Goal: Task Accomplishment & Management: Manage account settings

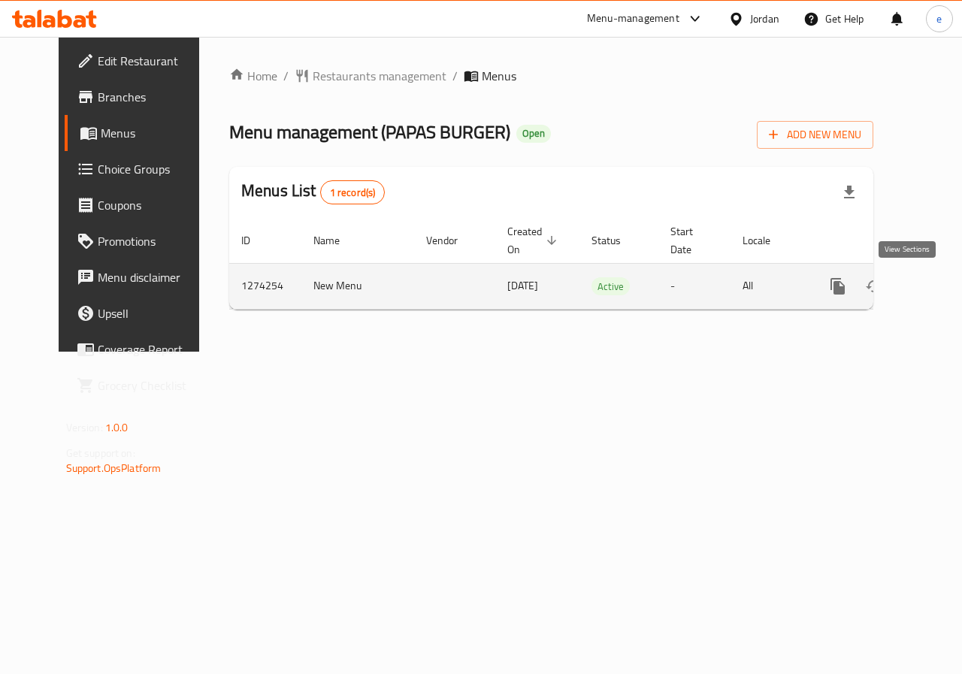
click at [939, 284] on icon "enhanced table" at bounding box center [946, 287] width 14 height 14
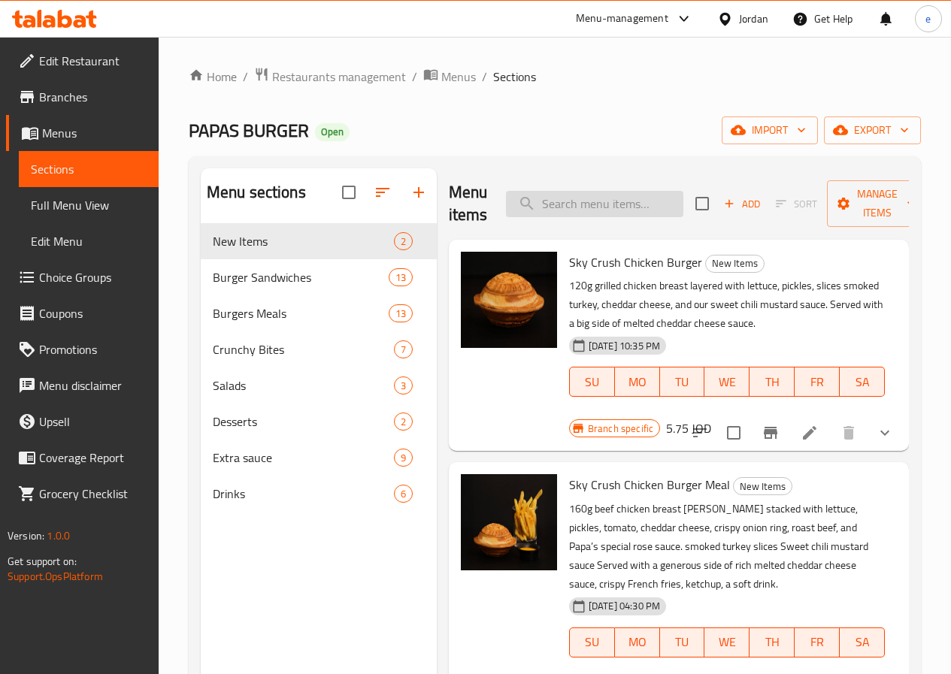
click at [554, 202] on input "search" at bounding box center [594, 204] width 177 height 26
paste input "Classic Burger Meal"
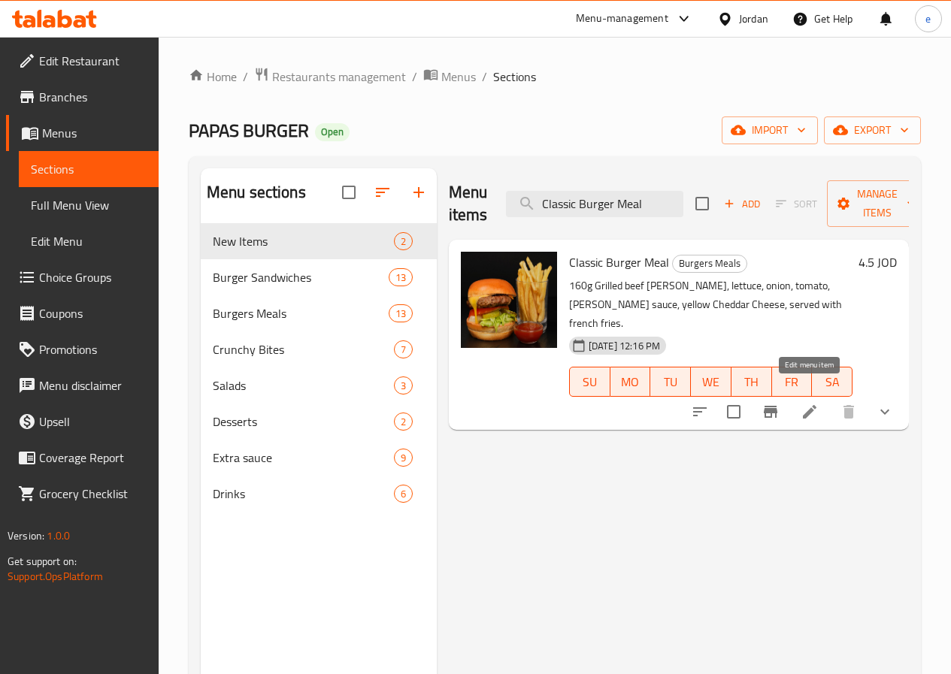
type input "Classic Burger Meal"
click at [815, 403] on icon at bounding box center [809, 412] width 18 height 18
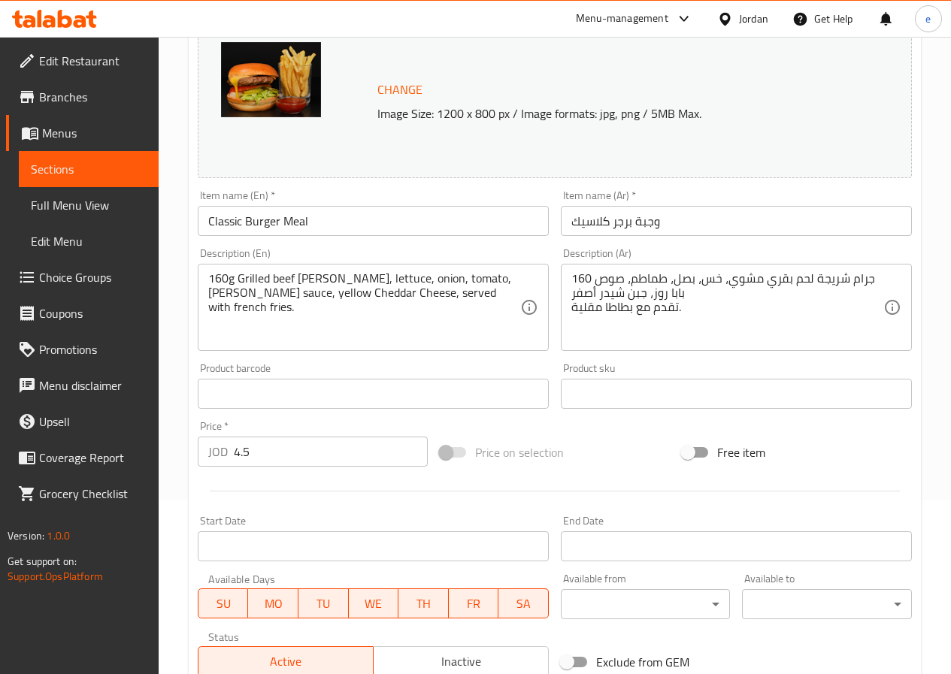
scroll to position [75, 0]
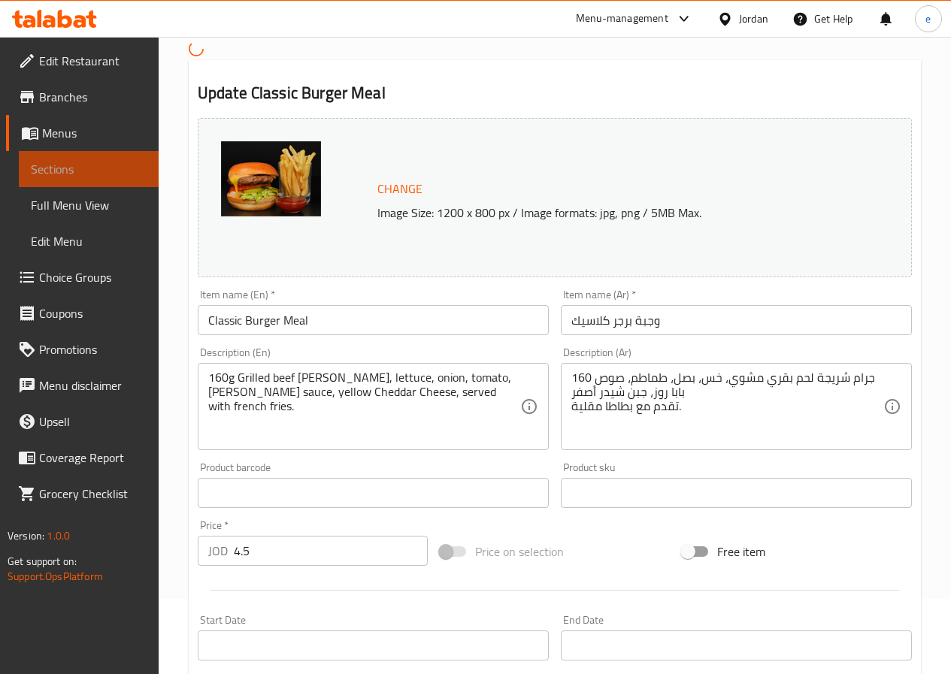
click at [80, 174] on span "Sections" at bounding box center [89, 169] width 116 height 18
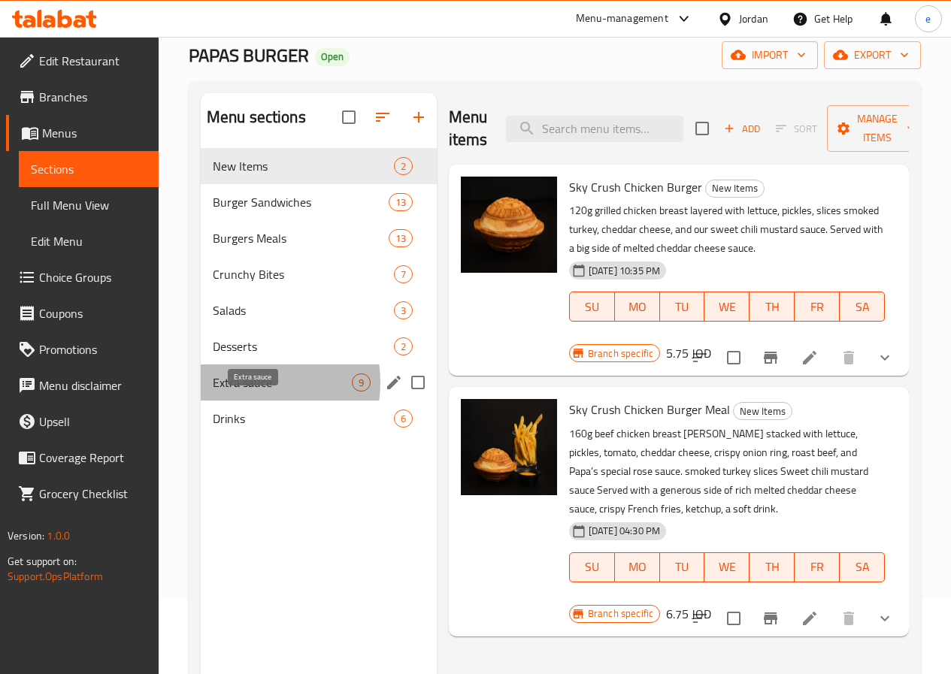
click at [248, 391] on span "Extra sauce" at bounding box center [282, 382] width 139 height 18
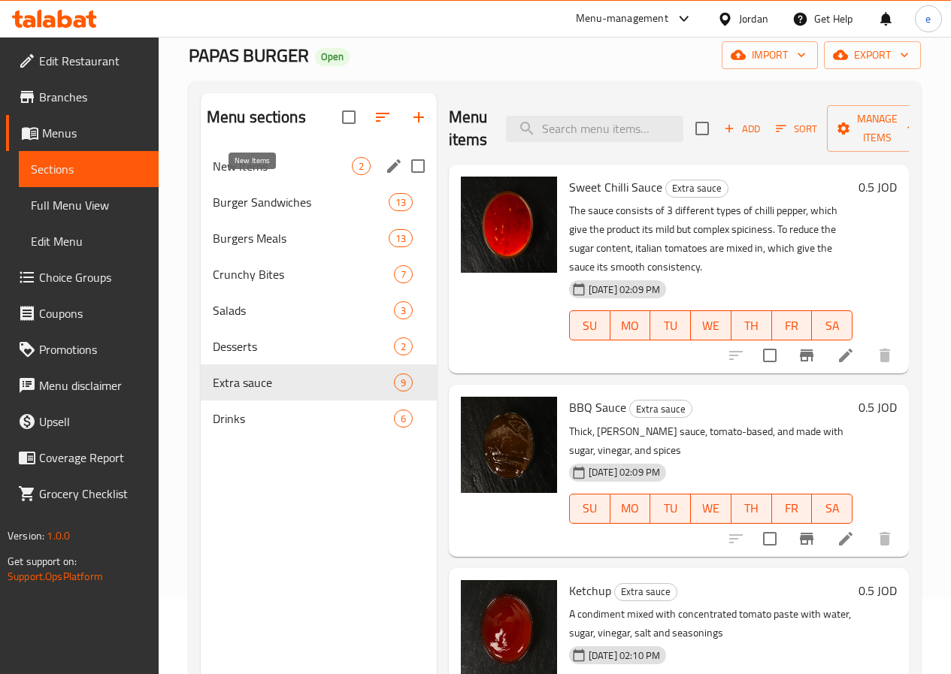
click at [272, 175] on span "New Items" at bounding box center [282, 166] width 139 height 18
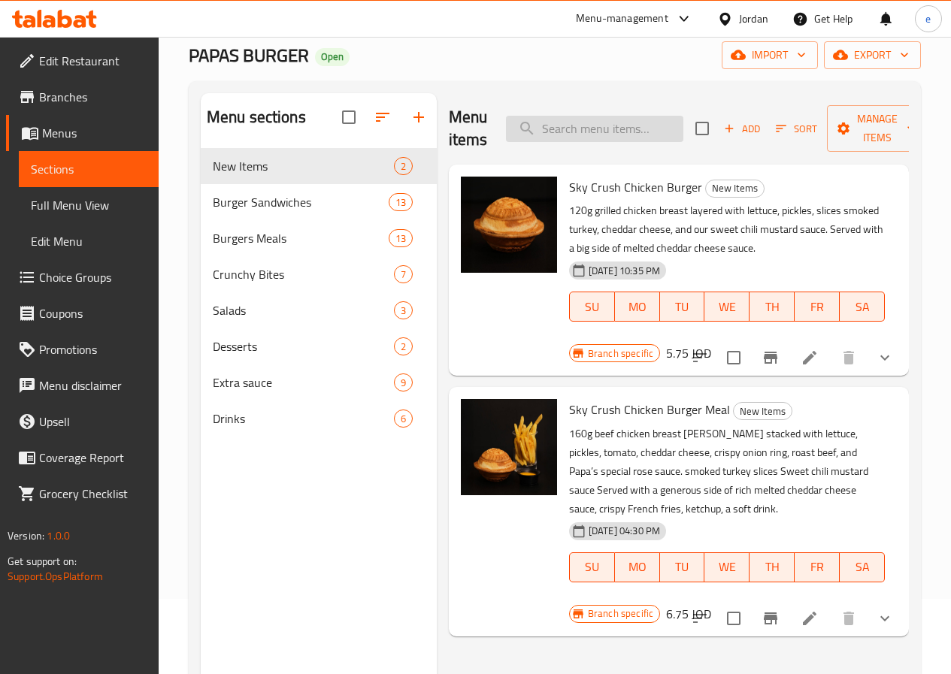
click at [563, 119] on input "search" at bounding box center [594, 129] width 177 height 26
paste input "Classic Burger Meal"
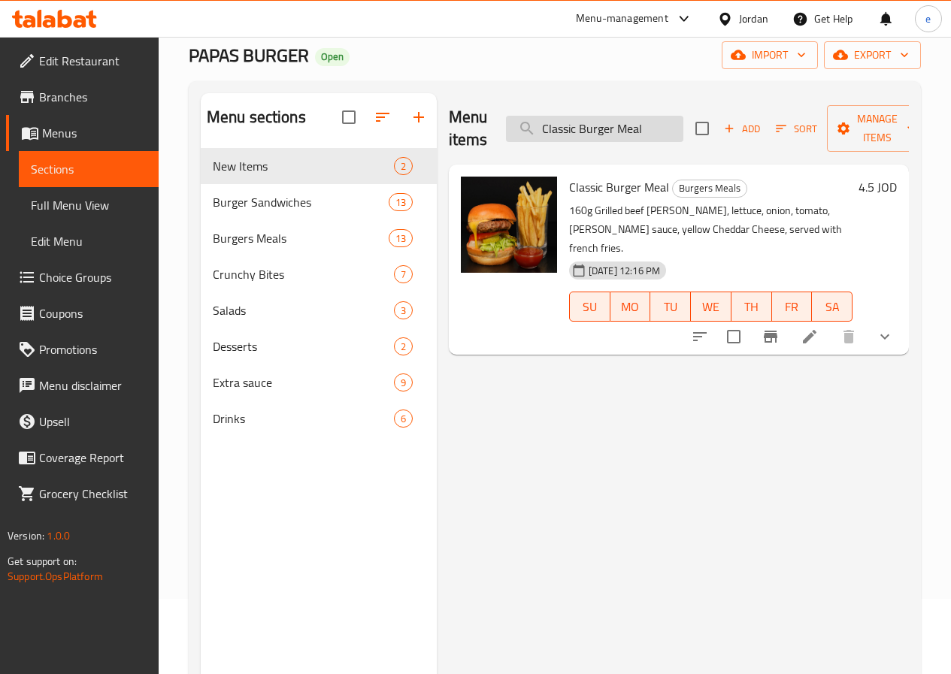
type input "Classic Burger Meal"
click at [825, 329] on li at bounding box center [809, 336] width 42 height 27
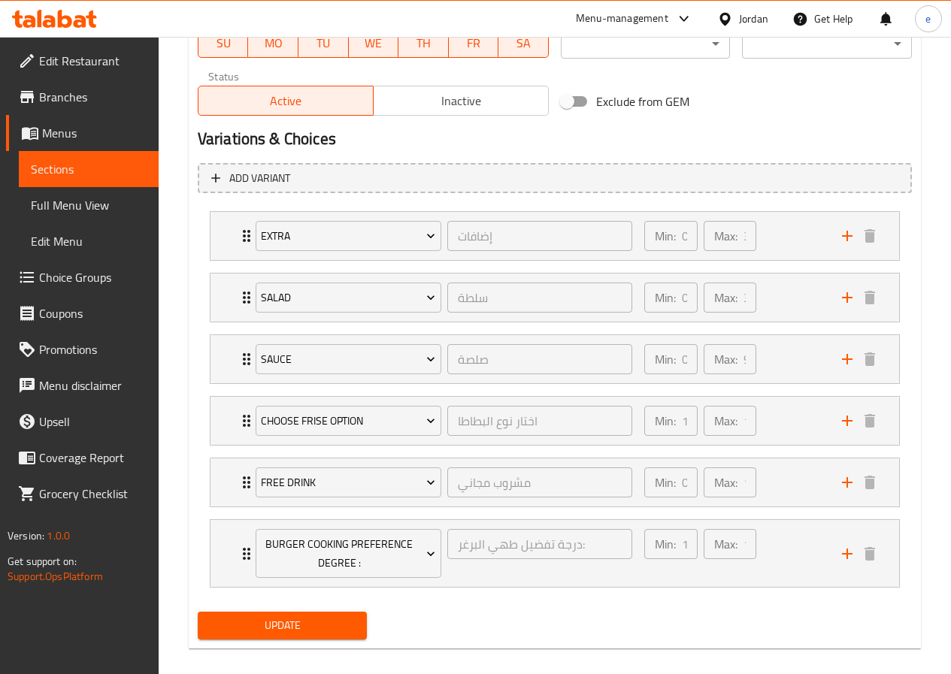
scroll to position [751, 0]
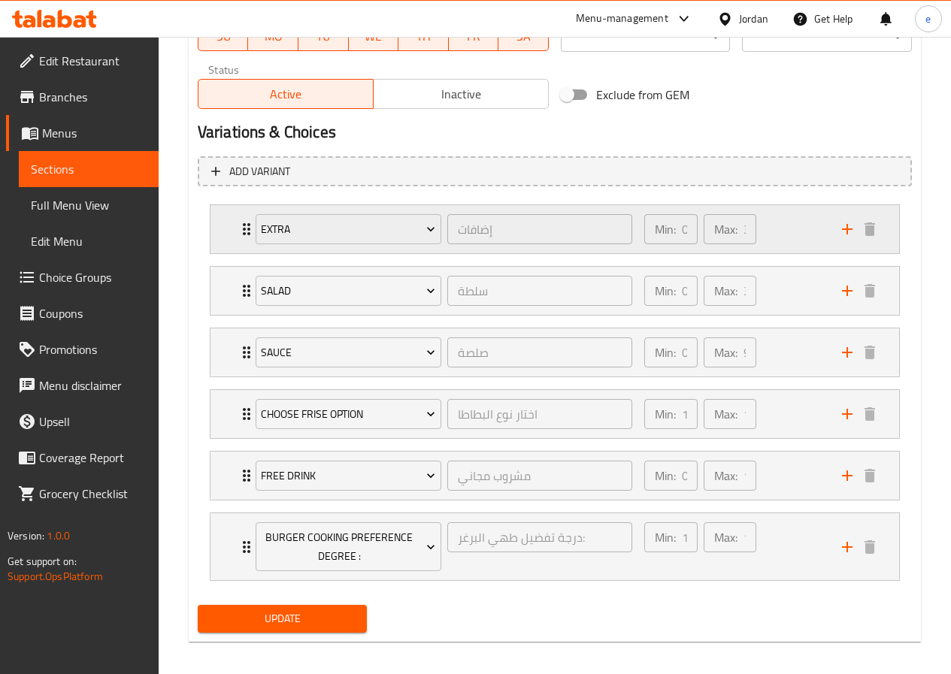
click at [791, 226] on div "Min: 0 ​ Max: 3 ​" at bounding box center [734, 229] width 198 height 48
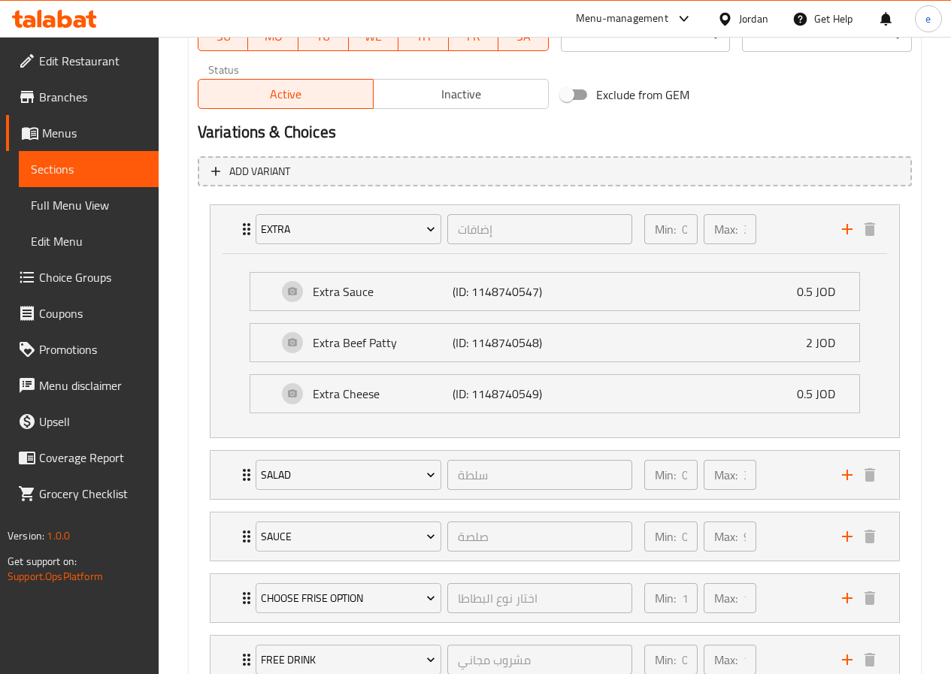
click at [86, 284] on span "Choice Groups" at bounding box center [92, 277] width 107 height 18
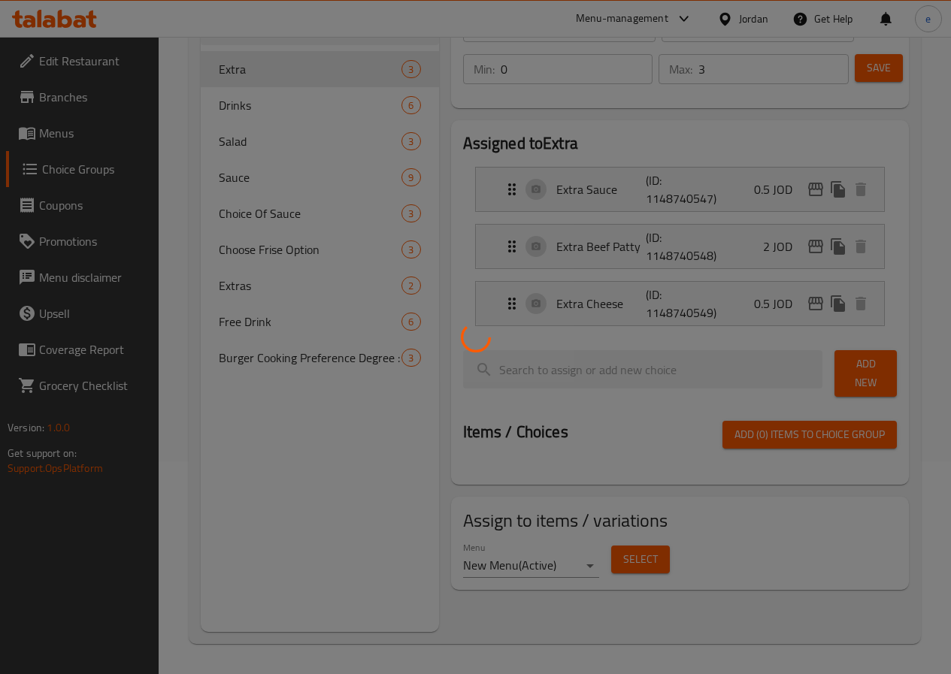
scroll to position [213, 0]
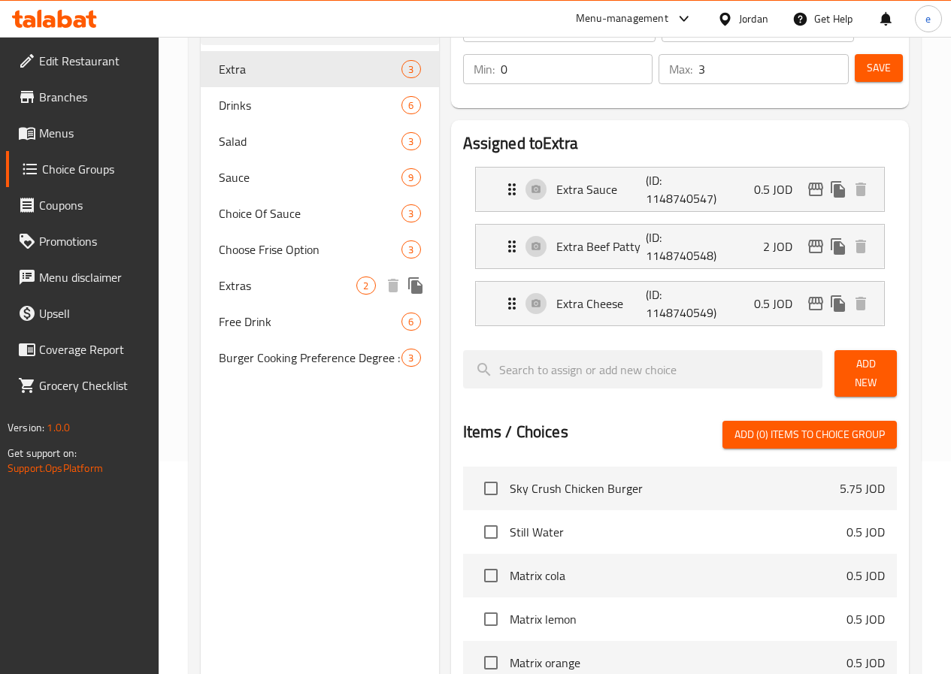
click at [243, 294] on span "Extras" at bounding box center [288, 286] width 138 height 18
type input "Extras"
type input "2"
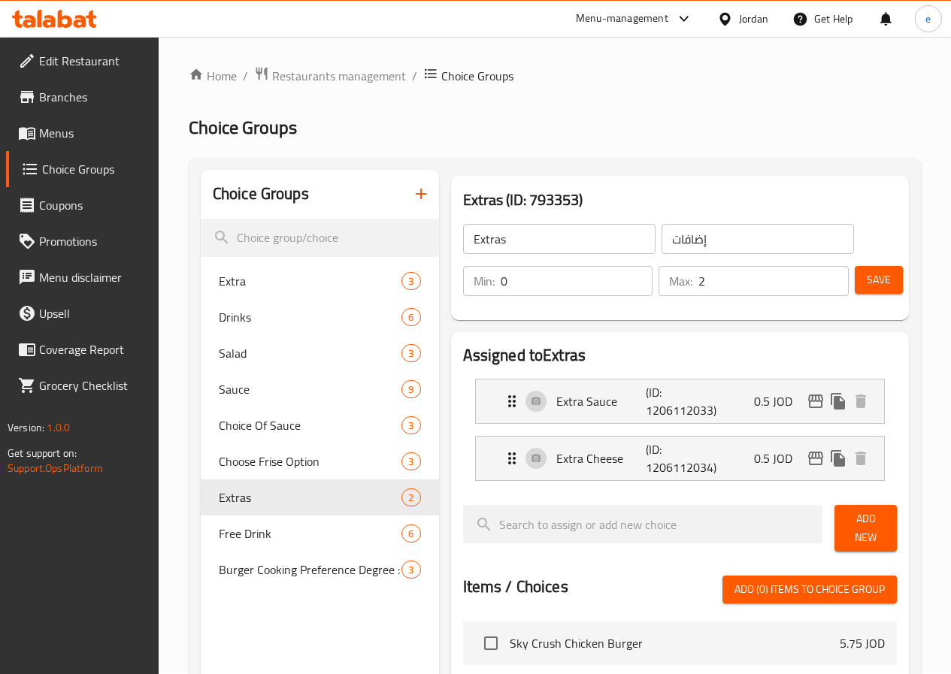
scroll to position [0, 0]
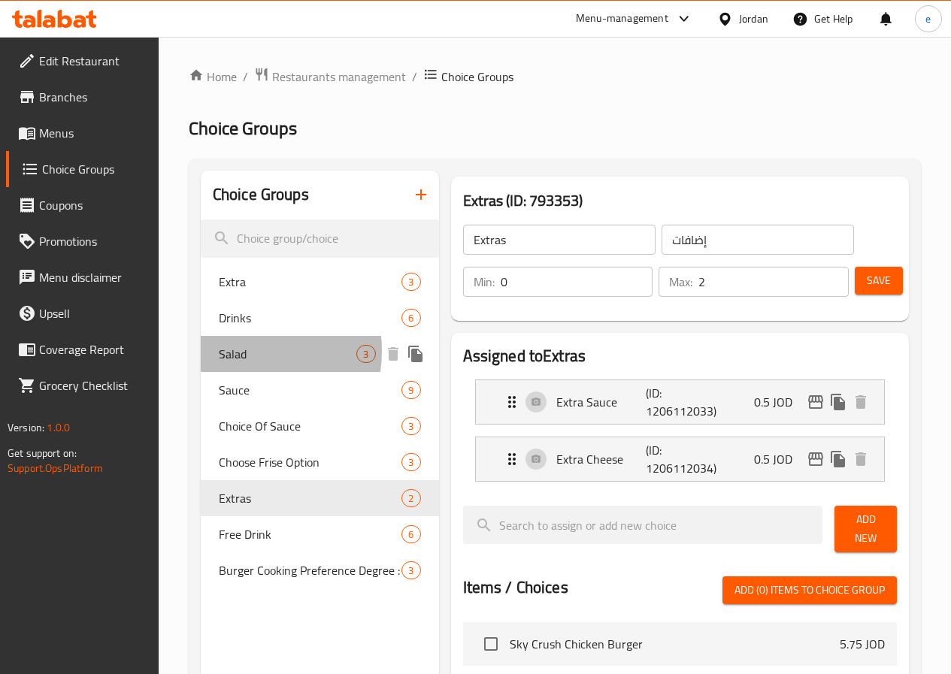
click at [235, 351] on span "Salad" at bounding box center [288, 354] width 138 height 18
type input "Salad"
type input "سلطة"
type input "3"
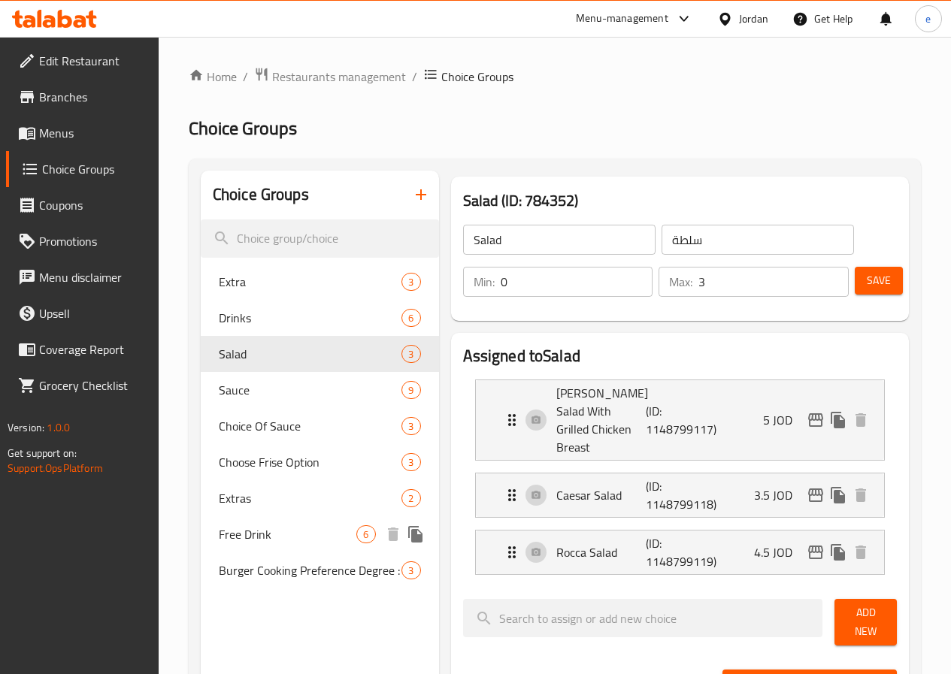
click at [240, 537] on span "Free Drink" at bounding box center [288, 534] width 138 height 18
type input "Free Drink"
type input "مشروب مجاني"
type input "1"
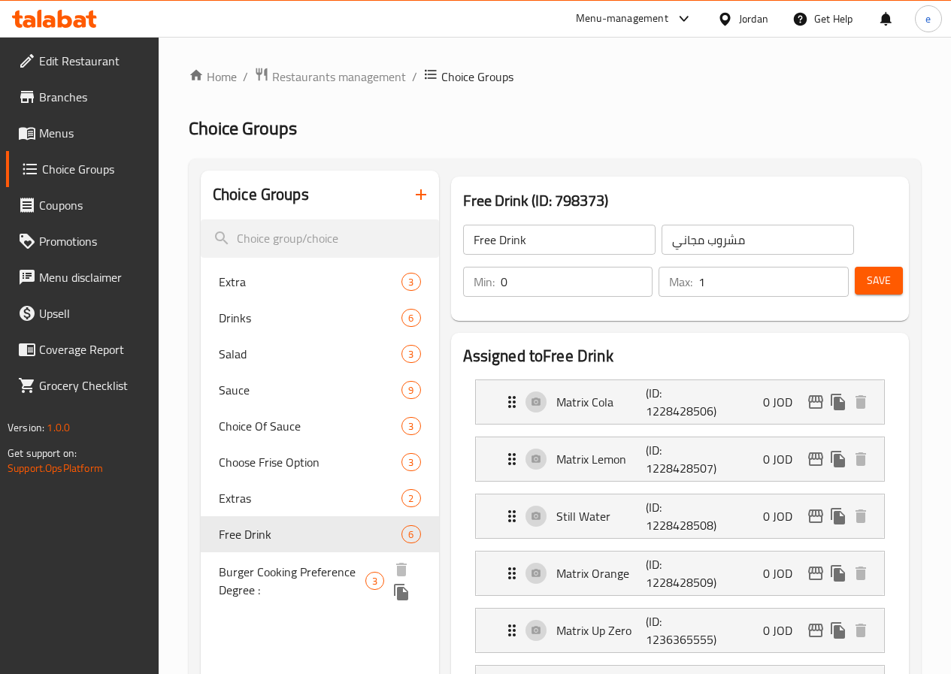
click at [234, 586] on span "Burger Cooking Preference Degree :" at bounding box center [292, 581] width 147 height 36
type input "Burger Cooking Preference Degree :"
type input "درجة تفضيل طهي البرغر:"
type input "1"
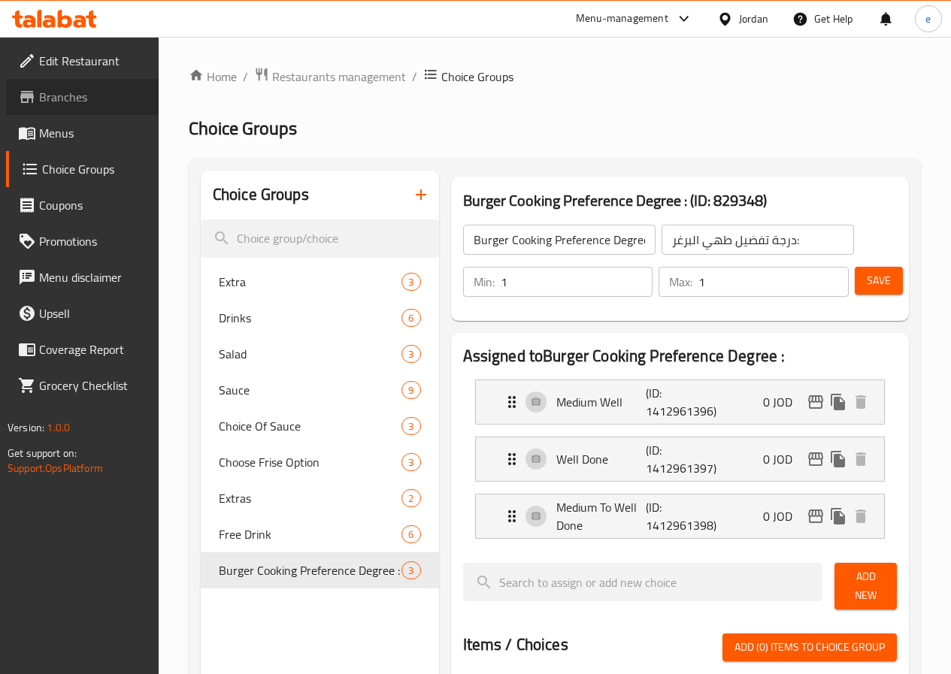
click at [69, 98] on span "Branches" at bounding box center [92, 97] width 107 height 18
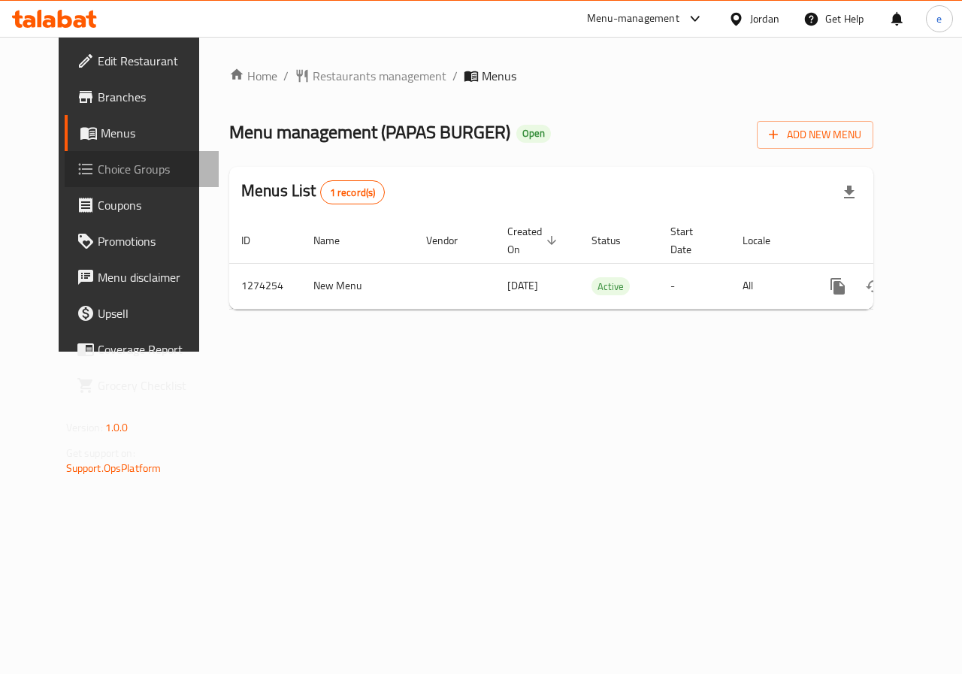
click at [98, 174] on span "Choice Groups" at bounding box center [153, 169] width 110 height 18
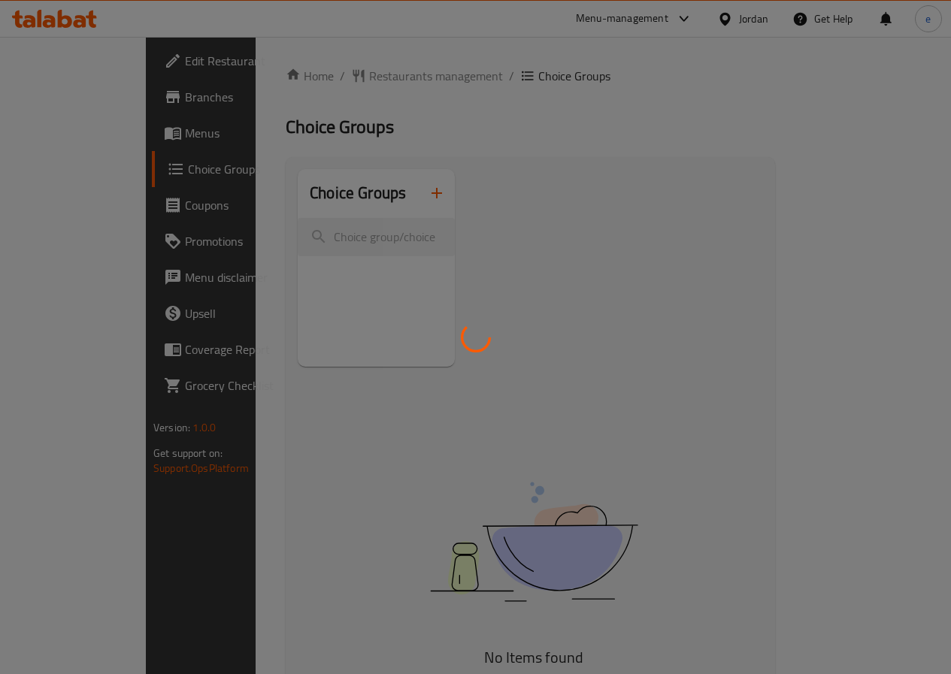
click at [86, 130] on div at bounding box center [475, 337] width 951 height 674
click at [61, 131] on div at bounding box center [475, 337] width 951 height 674
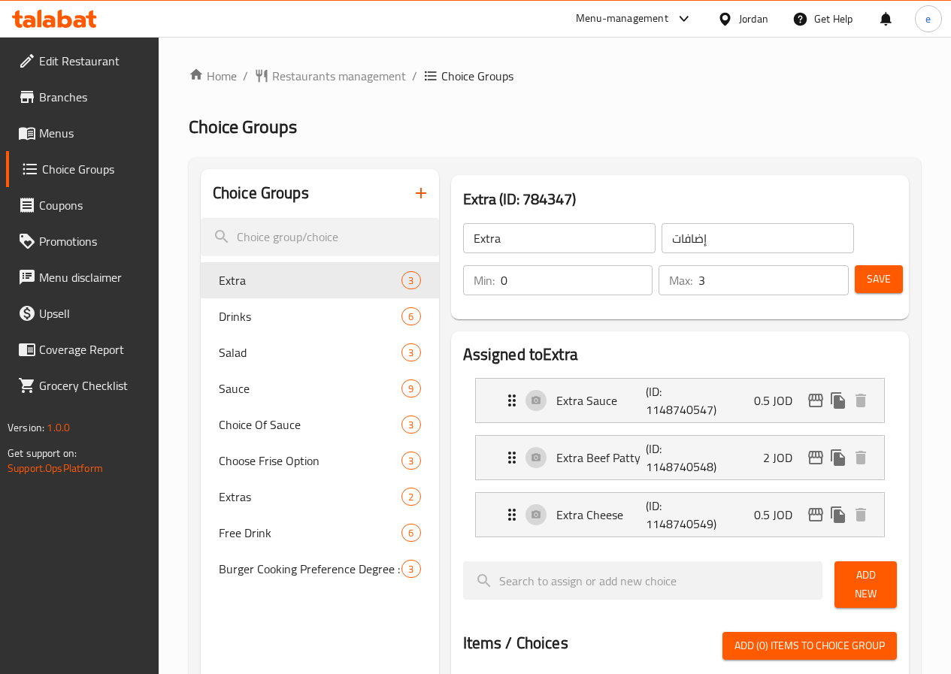
click at [69, 135] on span "Menus" at bounding box center [92, 133] width 107 height 18
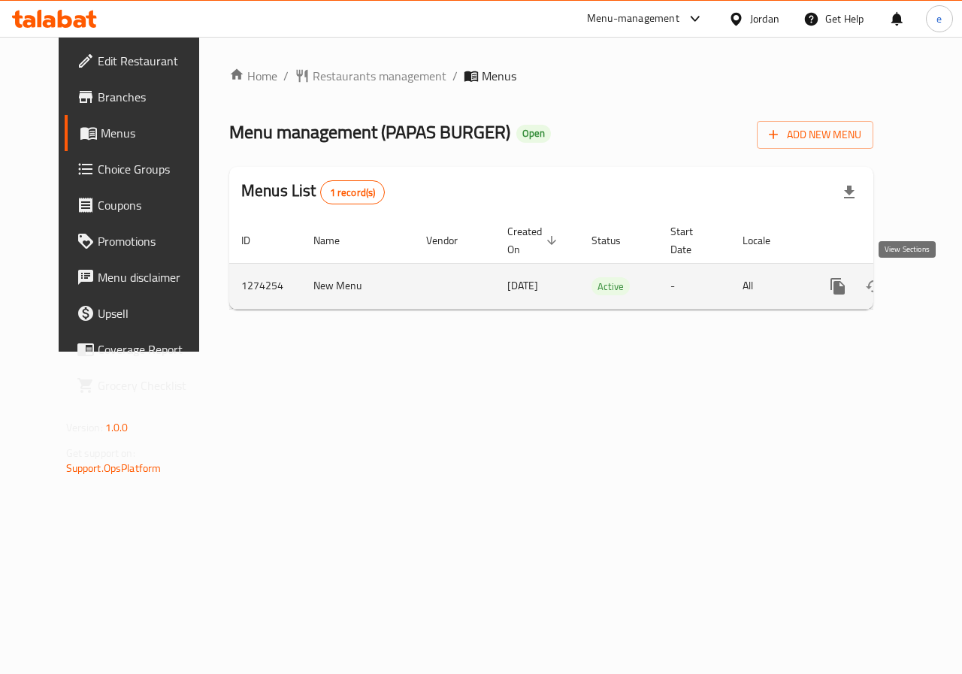
click at [937, 283] on icon "enhanced table" at bounding box center [946, 286] width 18 height 18
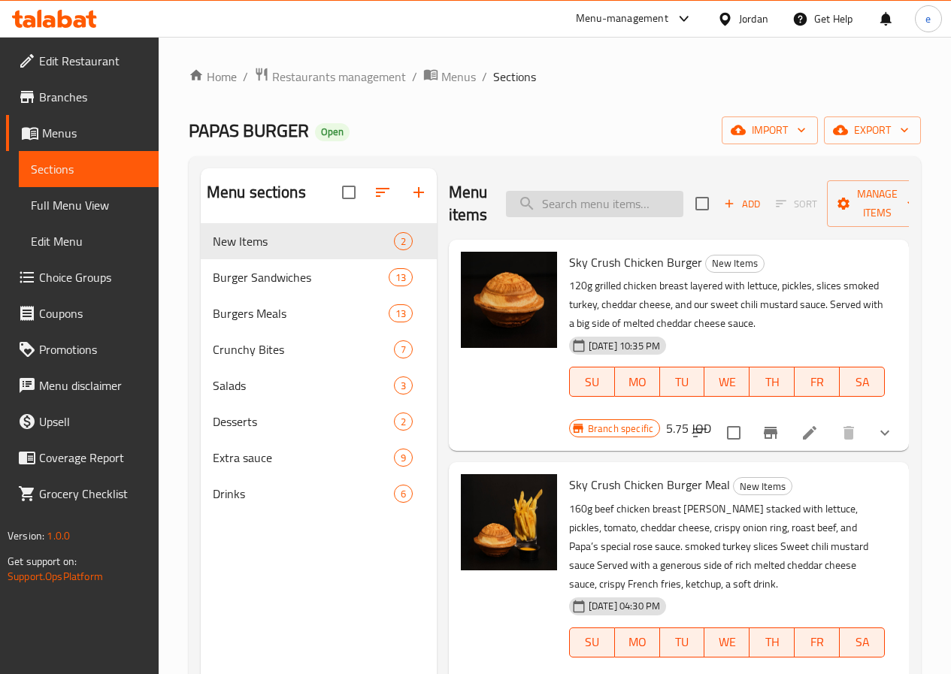
paste input "Classic Fried Chicken Burger Meal"
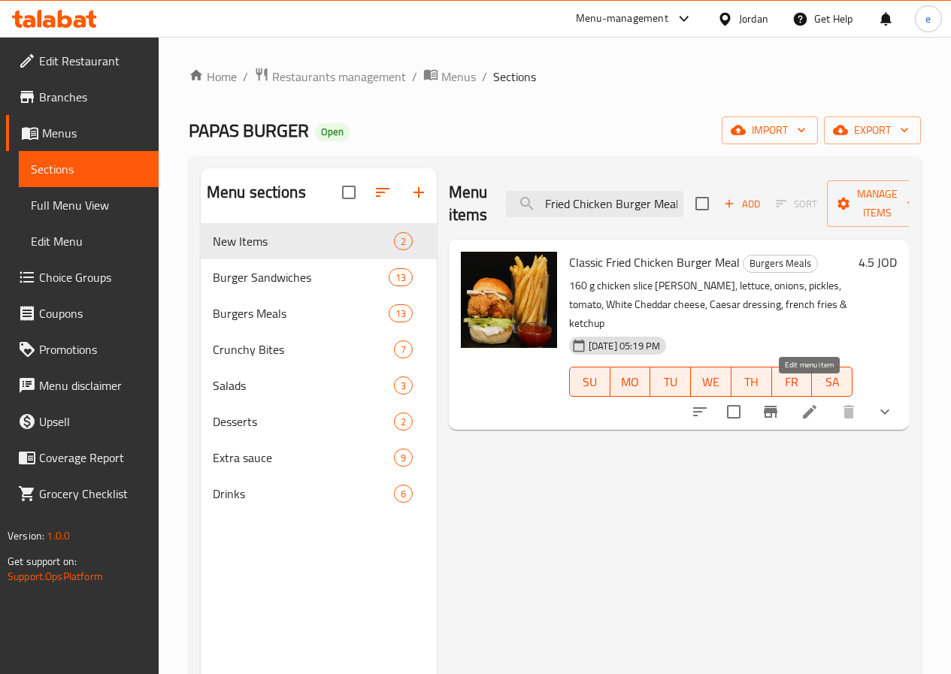
type input "Classic Fried Chicken Burger Meal"
click at [800, 403] on icon at bounding box center [809, 412] width 18 height 18
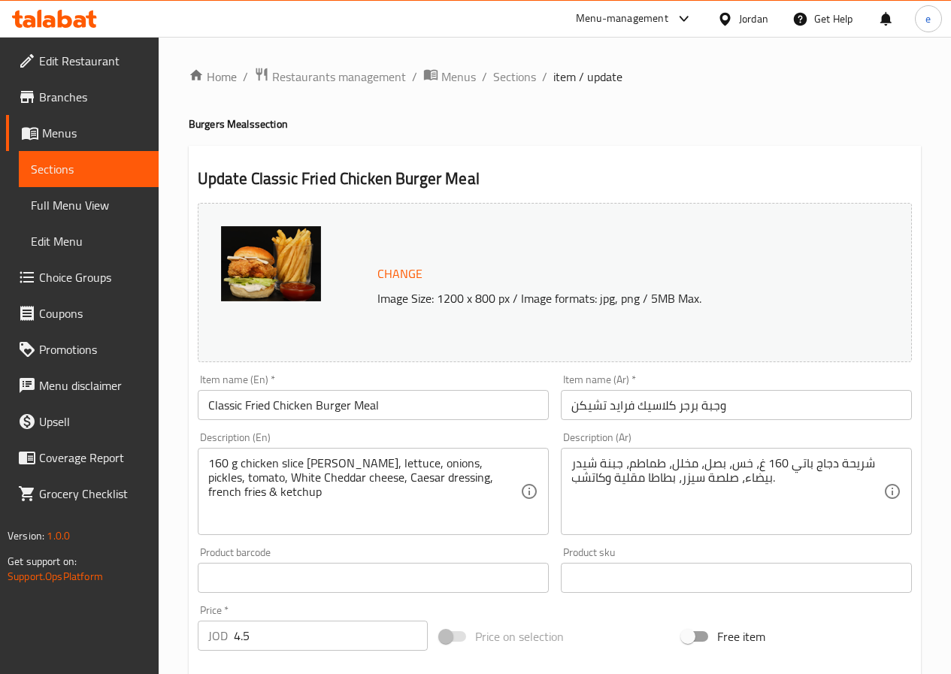
click at [77, 284] on span "Choice Groups" at bounding box center [92, 277] width 107 height 18
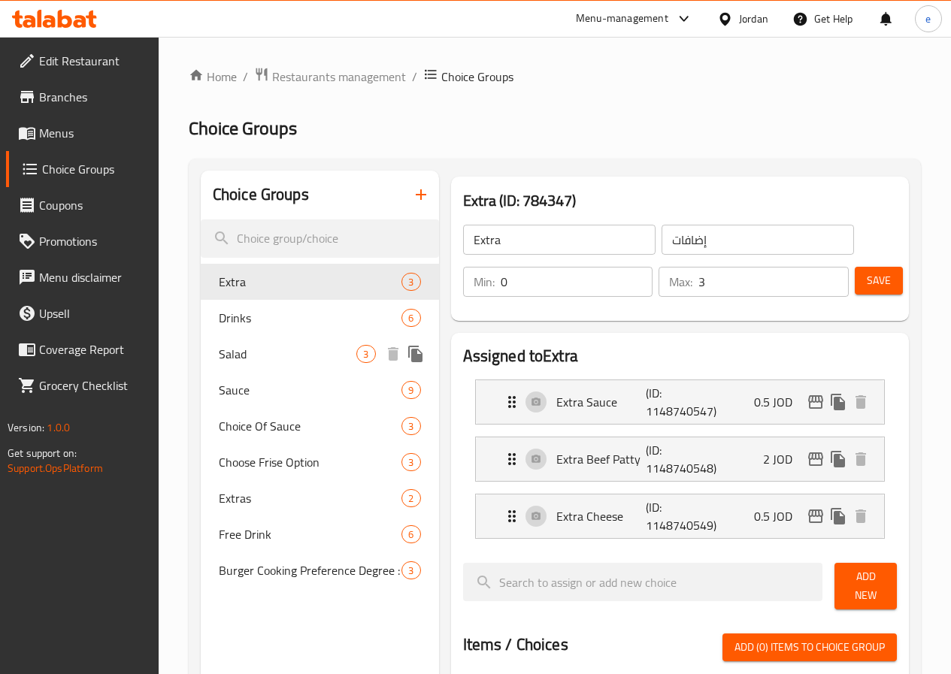
click at [263, 349] on span "Salad" at bounding box center [288, 354] width 138 height 18
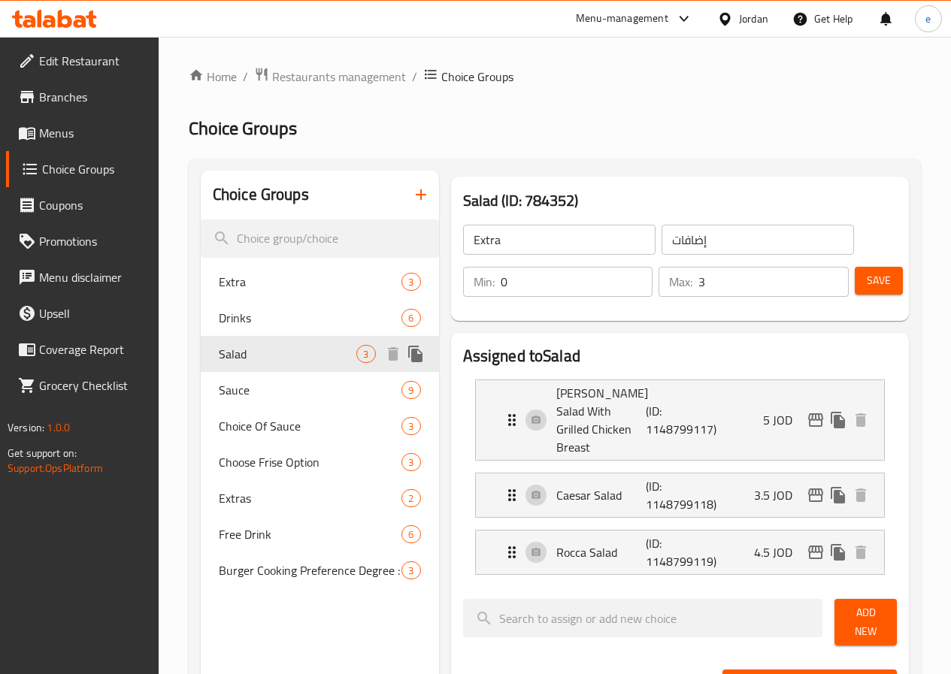
type input "Salad"
type input "سلطة"
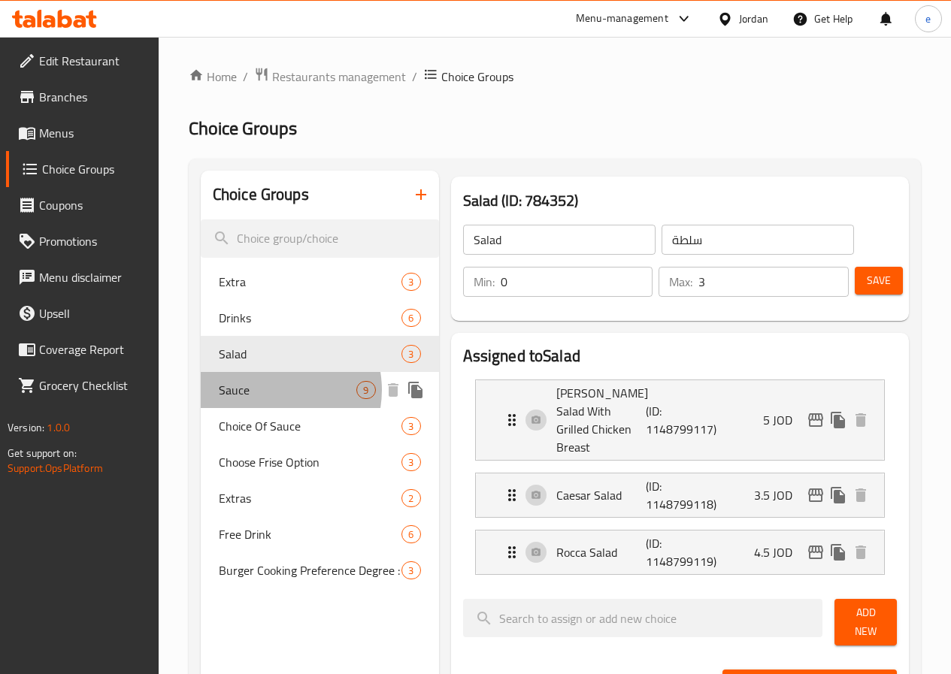
click at [270, 390] on span "Sauce" at bounding box center [288, 390] width 138 height 18
type input "Sauce"
type input "صلصة"
type input "9"
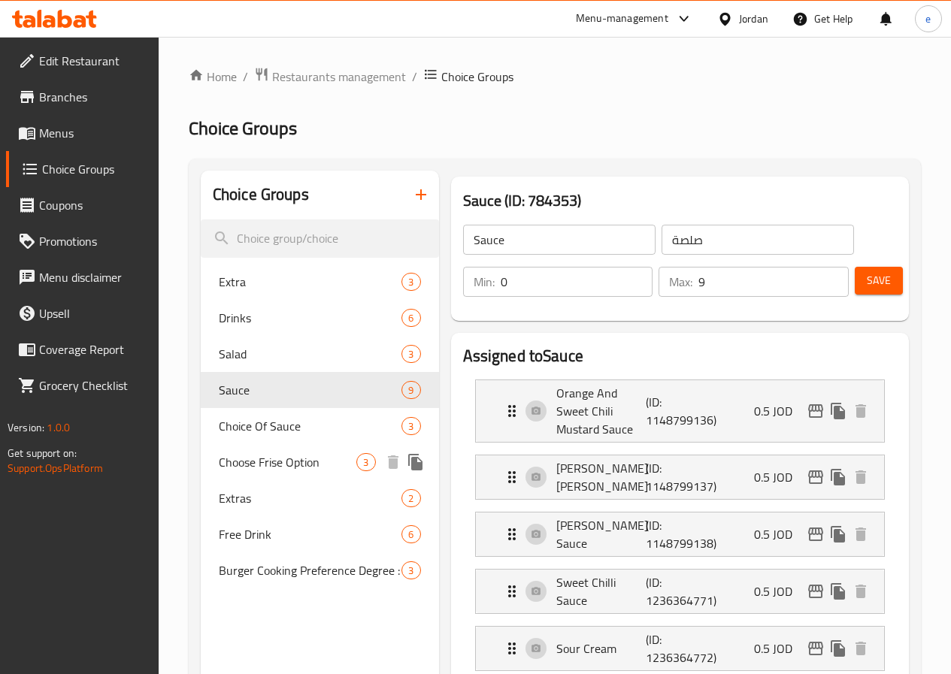
click at [275, 471] on span "Choose Frise Option" at bounding box center [288, 462] width 138 height 18
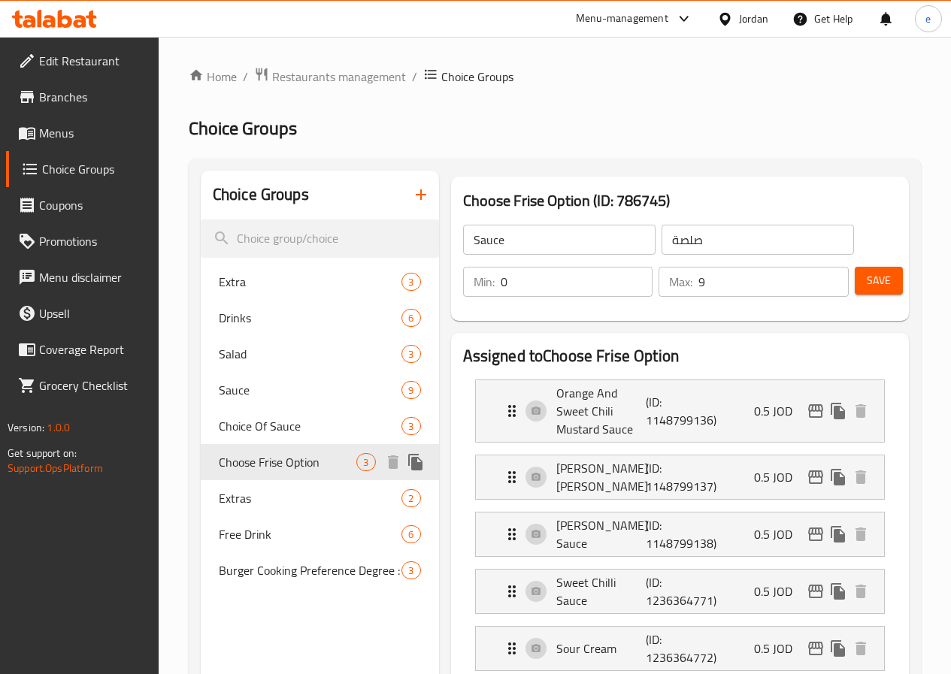
type input "Choose Frise Option"
type input "اختار نوع البطاطا"
type input "1"
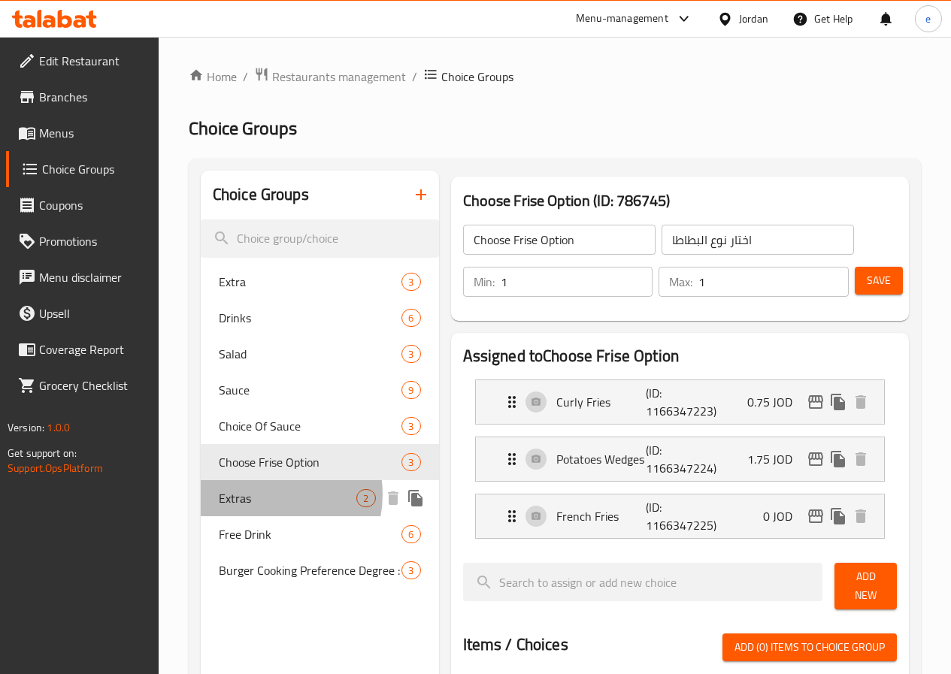
click at [264, 494] on span "Extras" at bounding box center [288, 498] width 138 height 18
type input "Extras"
type input "إضافات"
type input "0"
type input "2"
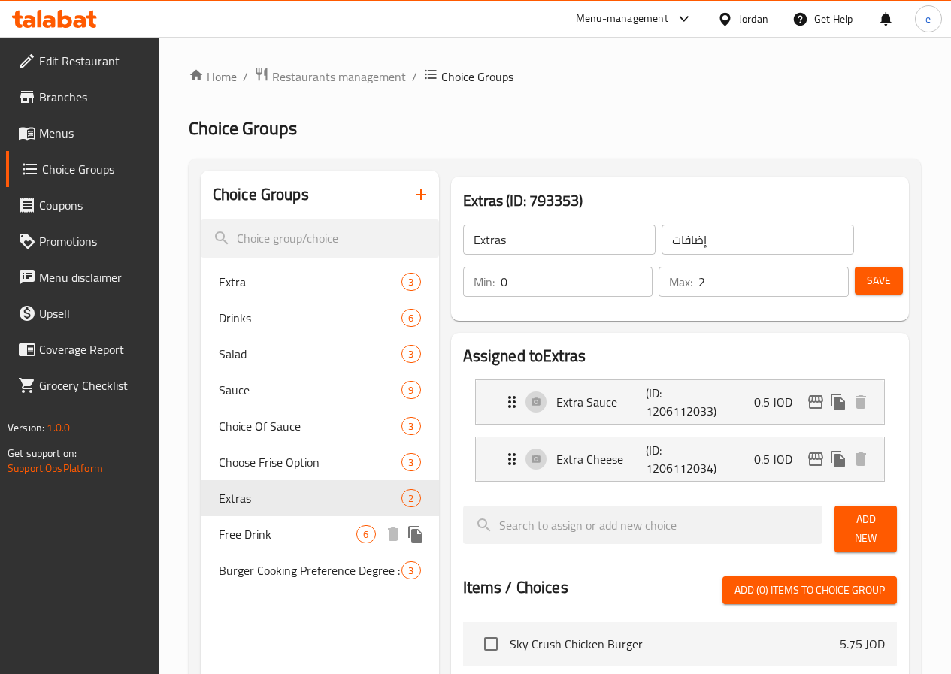
click at [255, 549] on div "Free Drink 6" at bounding box center [320, 534] width 238 height 36
type input "Free Drink"
type input "مشروب مجاني"
type input "1"
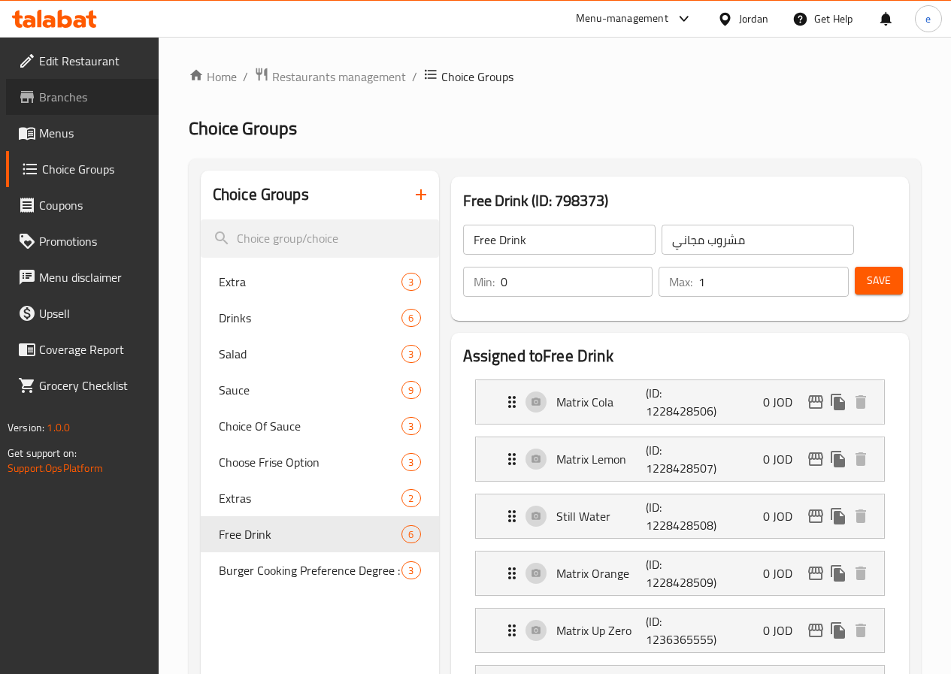
click at [74, 96] on span "Branches" at bounding box center [92, 97] width 107 height 18
